Goal: Transaction & Acquisition: Register for event/course

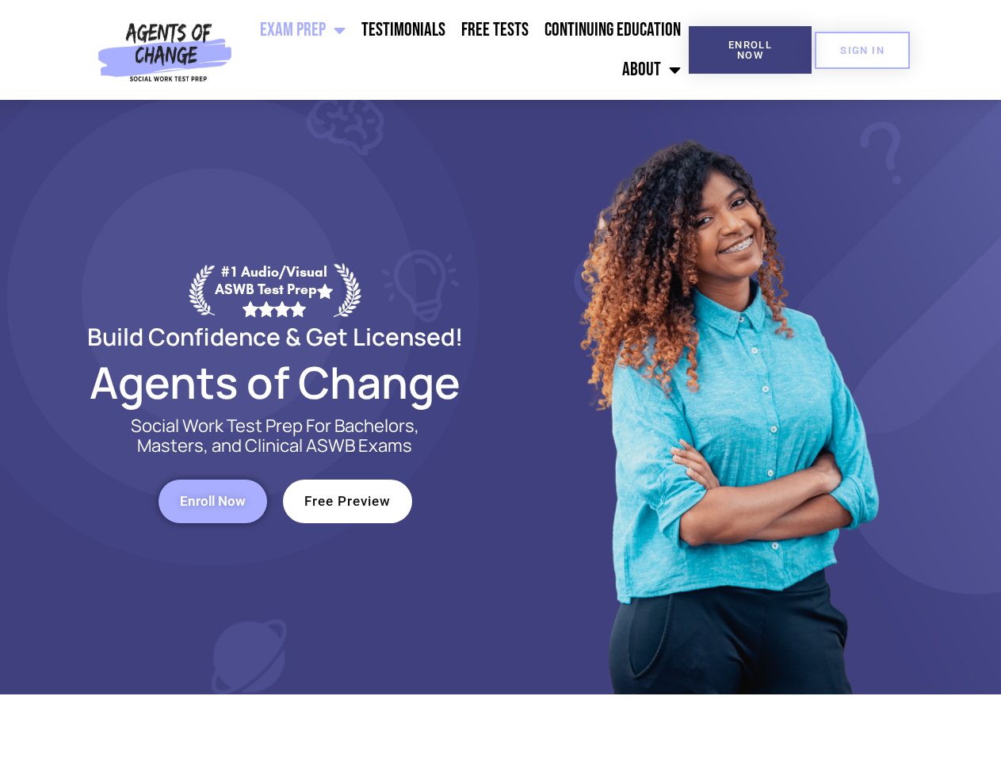
click at [501, 381] on div at bounding box center [727, 397] width 452 height 595
click at [464, 50] on ul "Exam Prep BSW Exam Prep: ASWB Bachelors Level Exam LMSW Exam Prep: ASWB Masters…" at bounding box center [464, 49] width 450 height 79
click at [750, 50] on span "Enroll Now" at bounding box center [750, 50] width 72 height 21
click at [863, 50] on span "SIGN IN" at bounding box center [862, 50] width 44 height 10
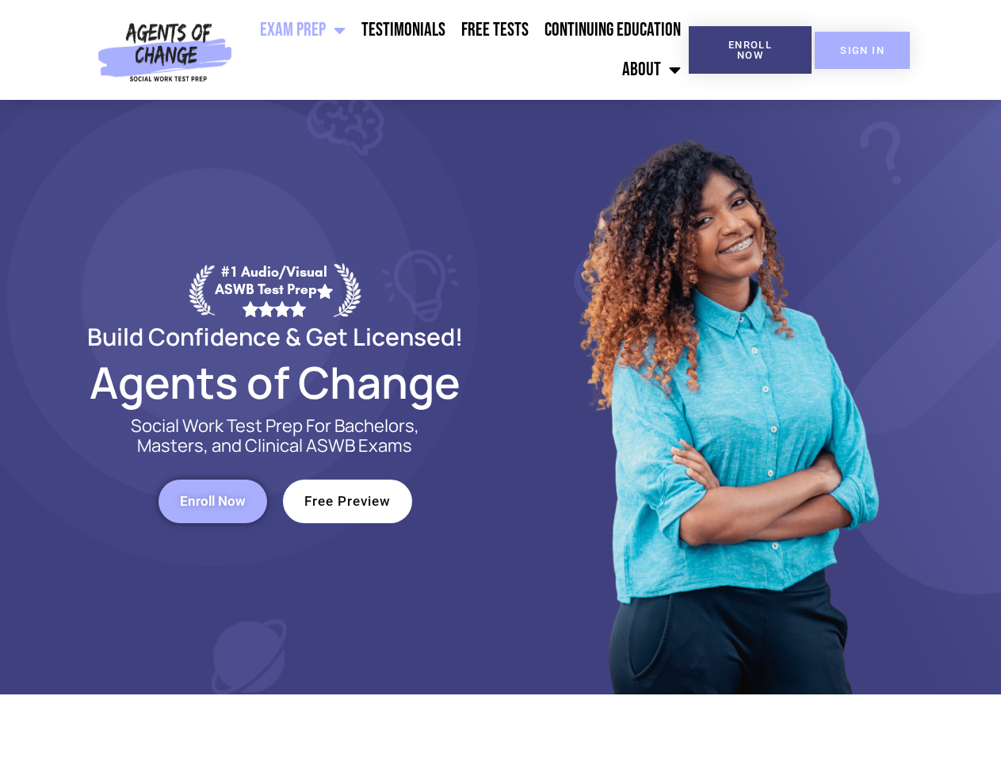
click at [863, 50] on span "SIGN IN" at bounding box center [862, 50] width 44 height 10
click at [213, 501] on span "Enroll Now" at bounding box center [213, 501] width 66 height 13
click at [347, 501] on span "Free Preview" at bounding box center [347, 501] width 86 height 13
